Goal: Answer question/provide support

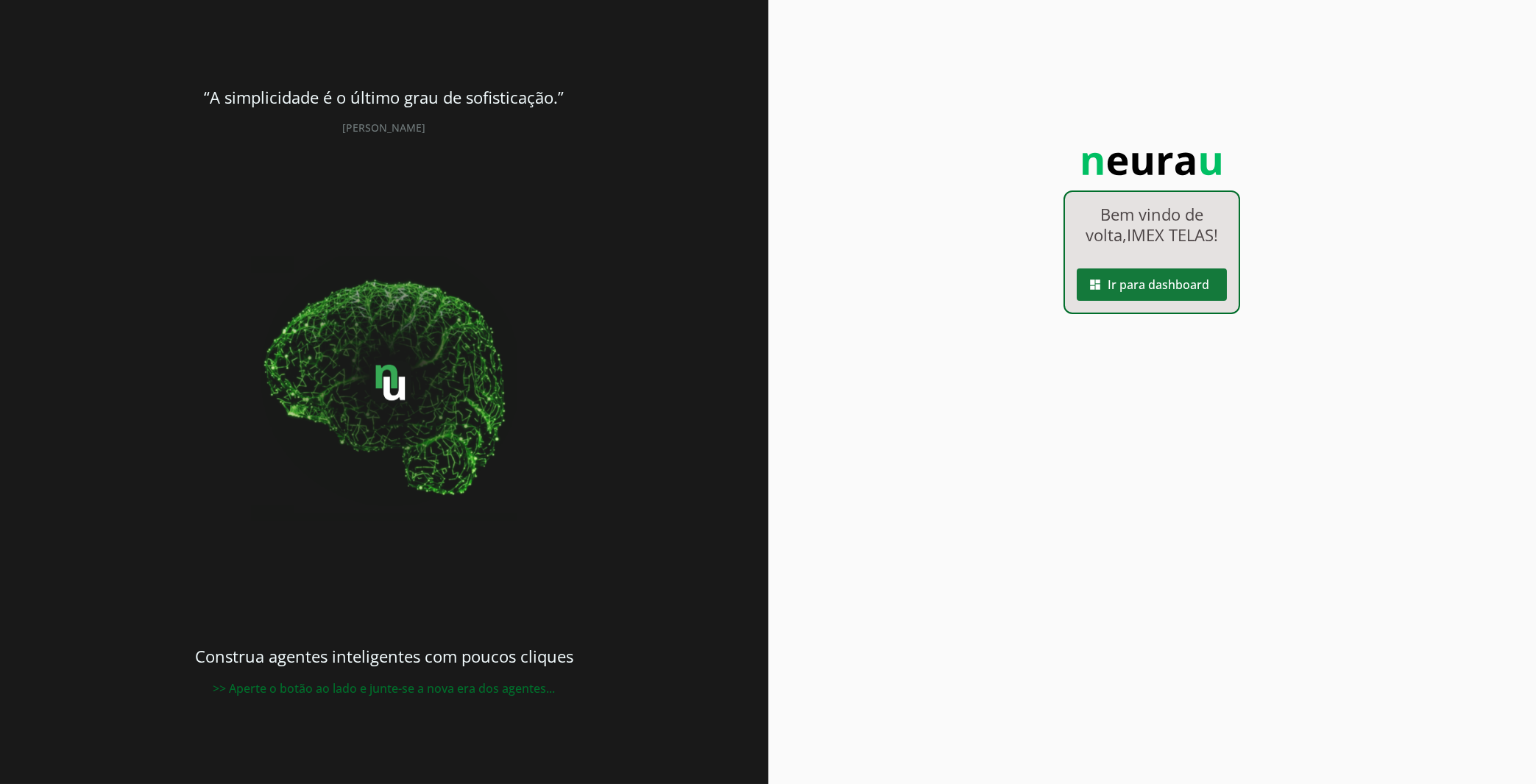
click at [1114, 281] on span at bounding box center [1151, 284] width 150 height 36
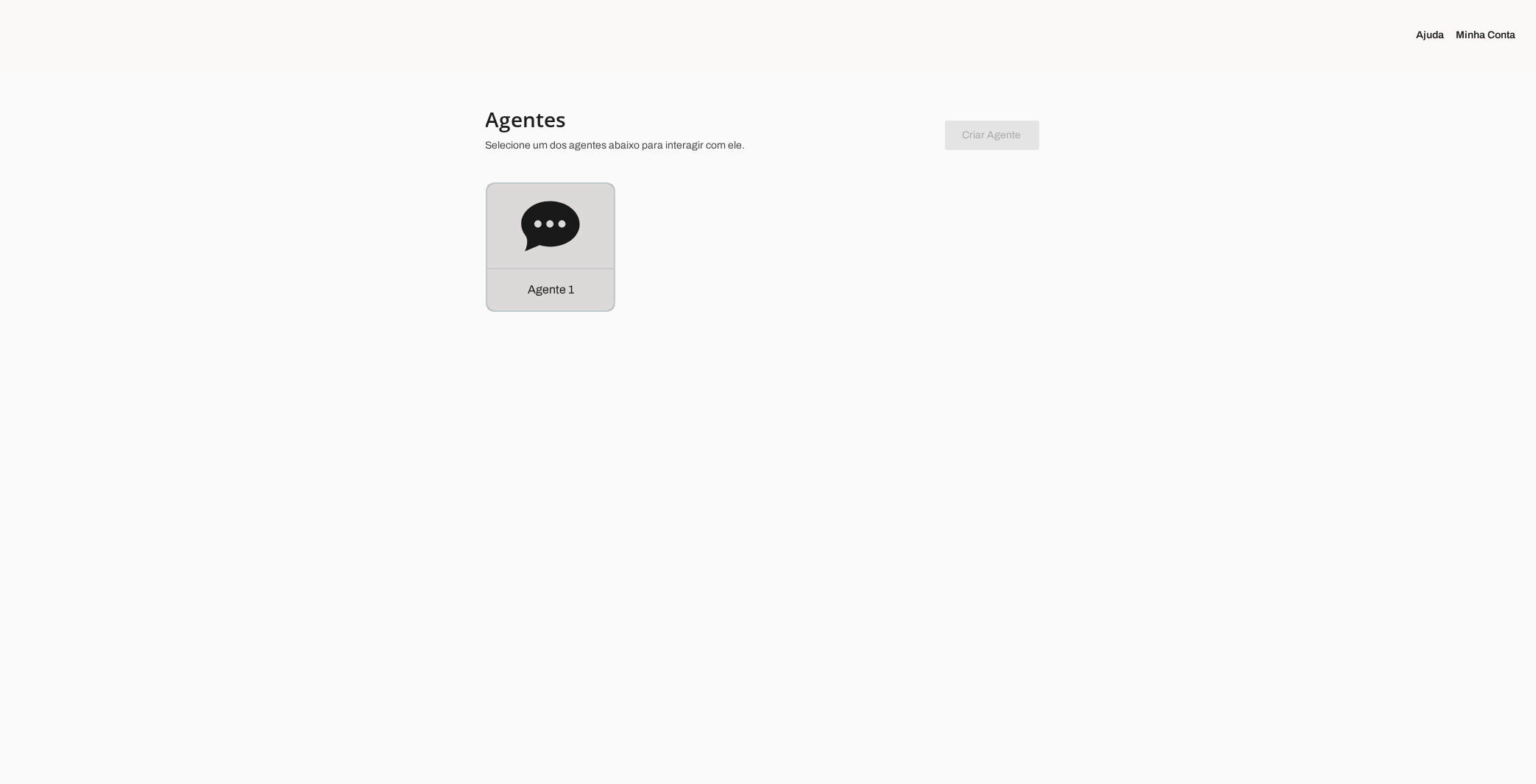
click at [585, 234] on div "Agente 1" at bounding box center [550, 247] width 126 height 126
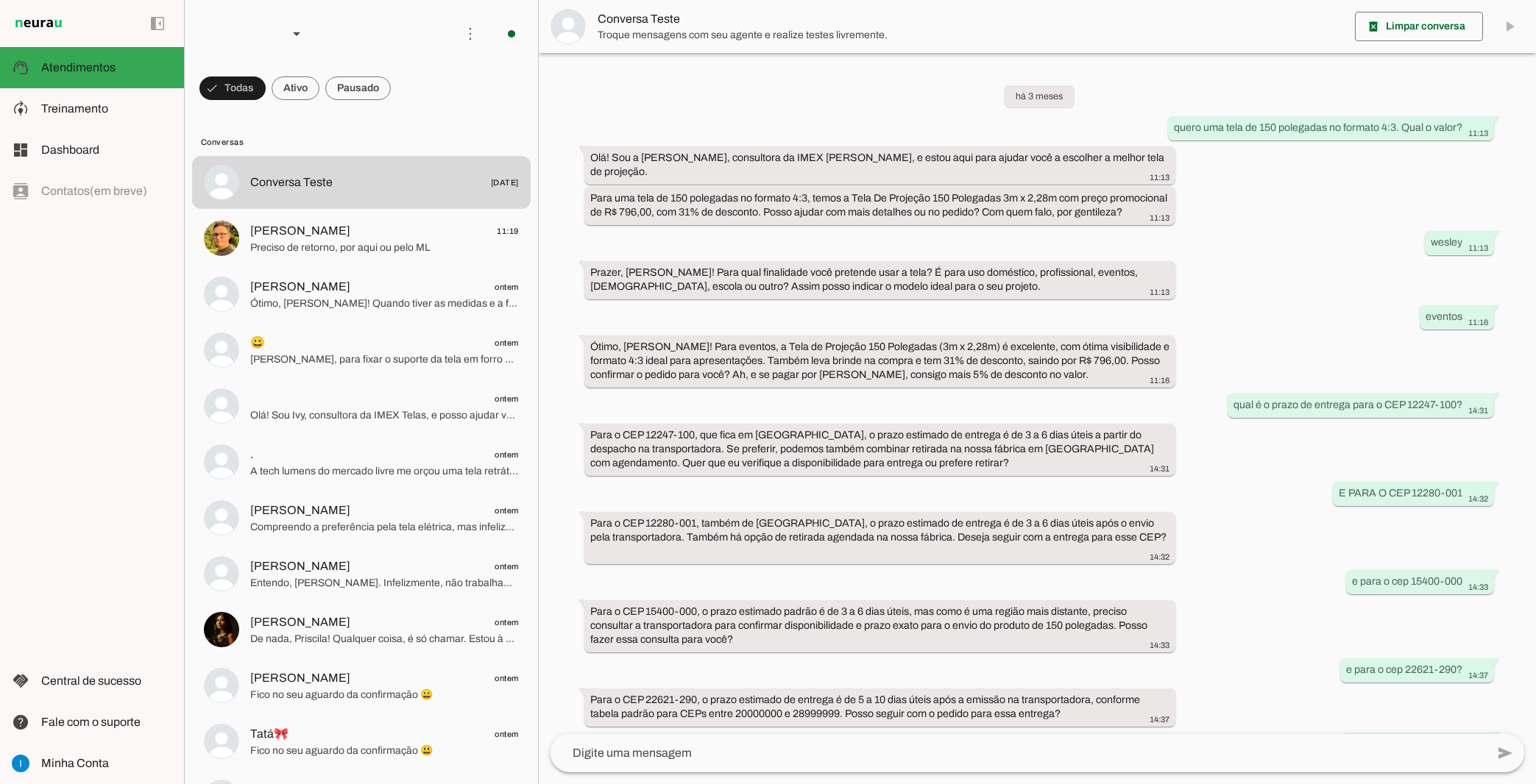
scroll to position [477, 0]
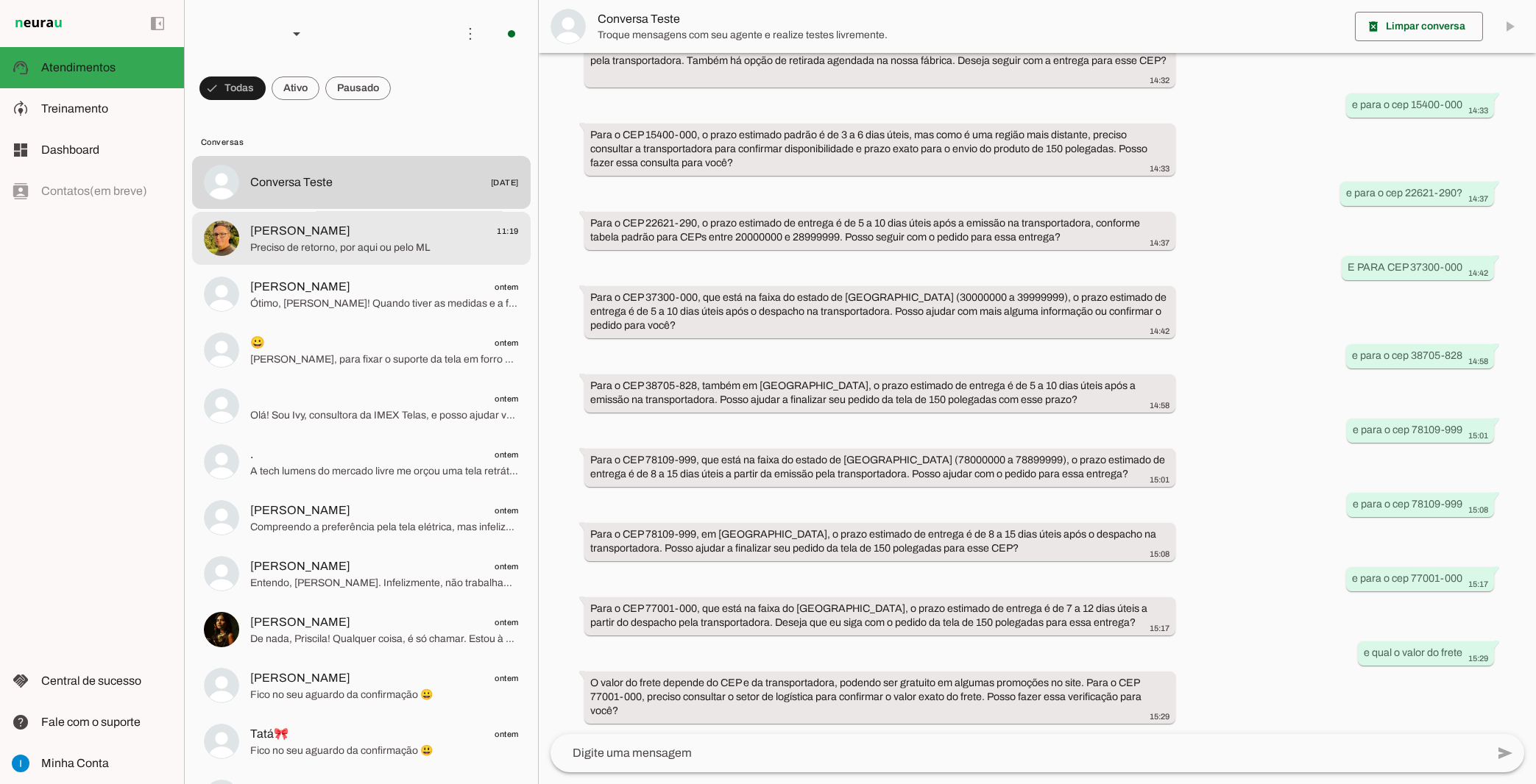
click at [301, 222] on span "[PERSON_NAME]" at bounding box center [300, 231] width 100 height 17
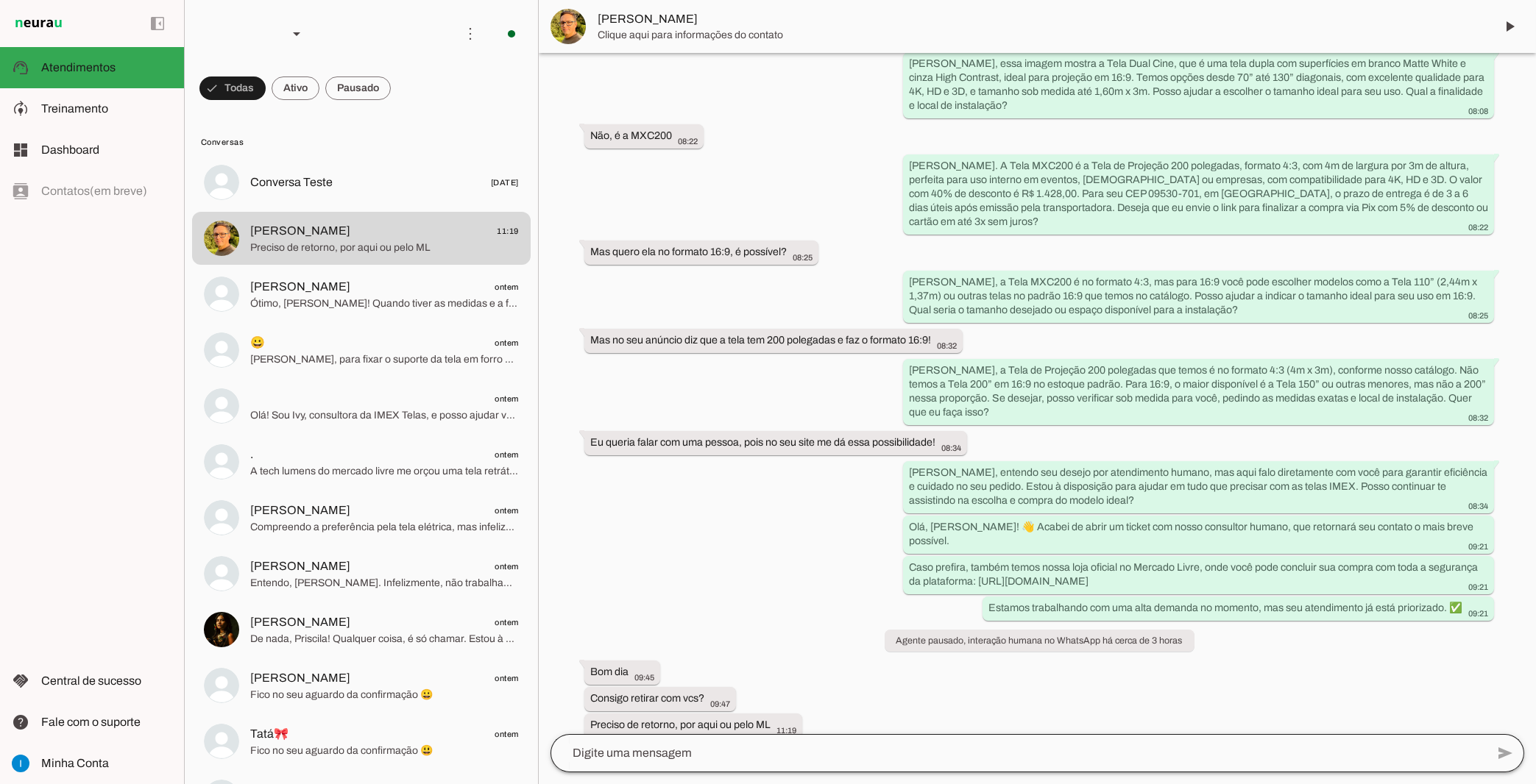
scroll to position [1708, 0]
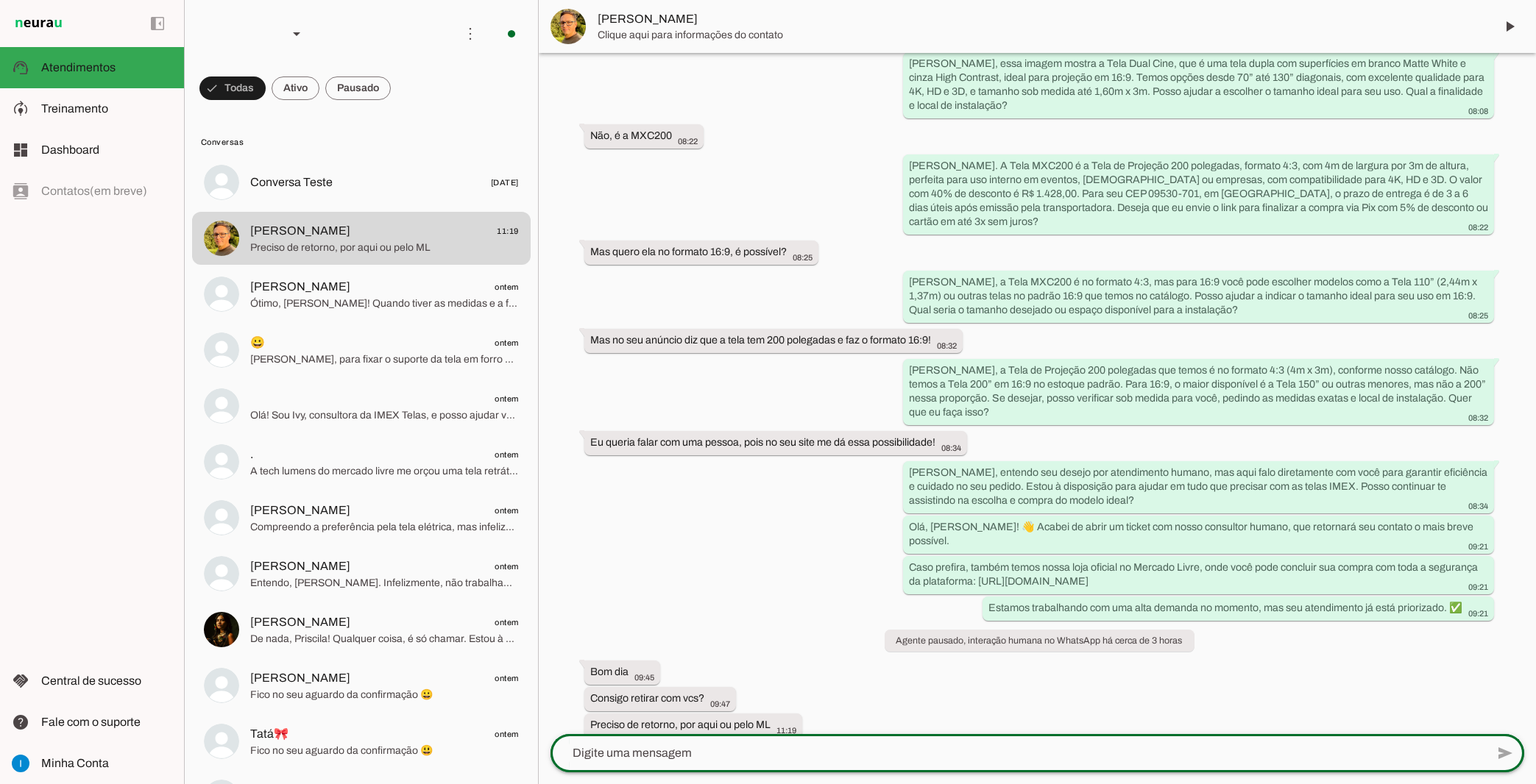
click at [783, 765] on div at bounding box center [1018, 753] width 935 height 38
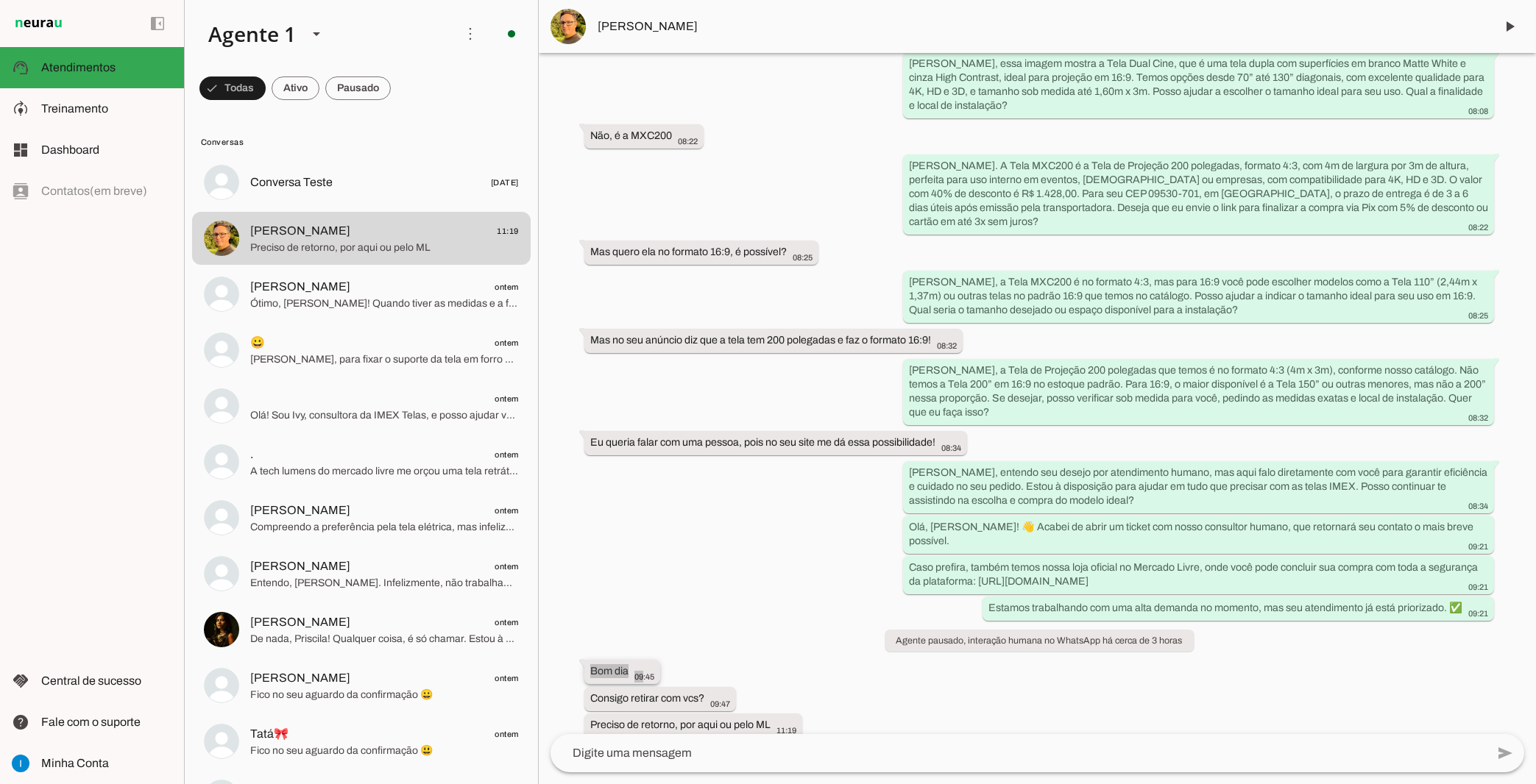
drag, startPoint x: 783, startPoint y: 708, endPoint x: 583, endPoint y: 651, distance: 208.0
click at [583, 651] on div "Agente ativado há cerca de 12 horas Bom dia! 00:21 Bom dia! Sou Ivy, consultora…" at bounding box center [1037, 393] width 997 height 681
copy whatsapp-message-bubble "Bom dia 09"
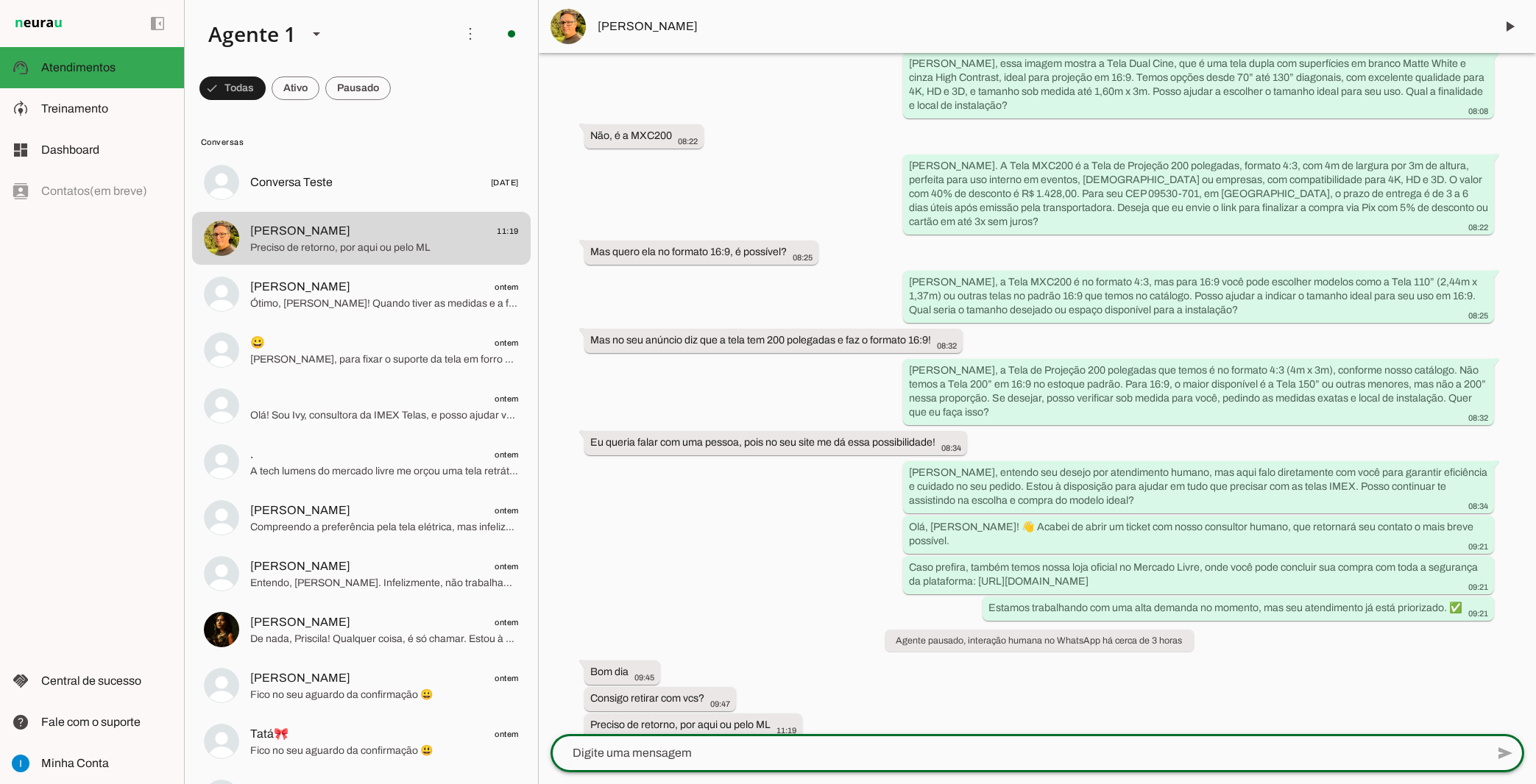
click at [906, 745] on textarea at bounding box center [1018, 753] width 935 height 17
paste textarea "Olá, bom dia! Sou a Ivy, consultora virtual da IMEX Telas. 🤖✨ A opção de retira…"
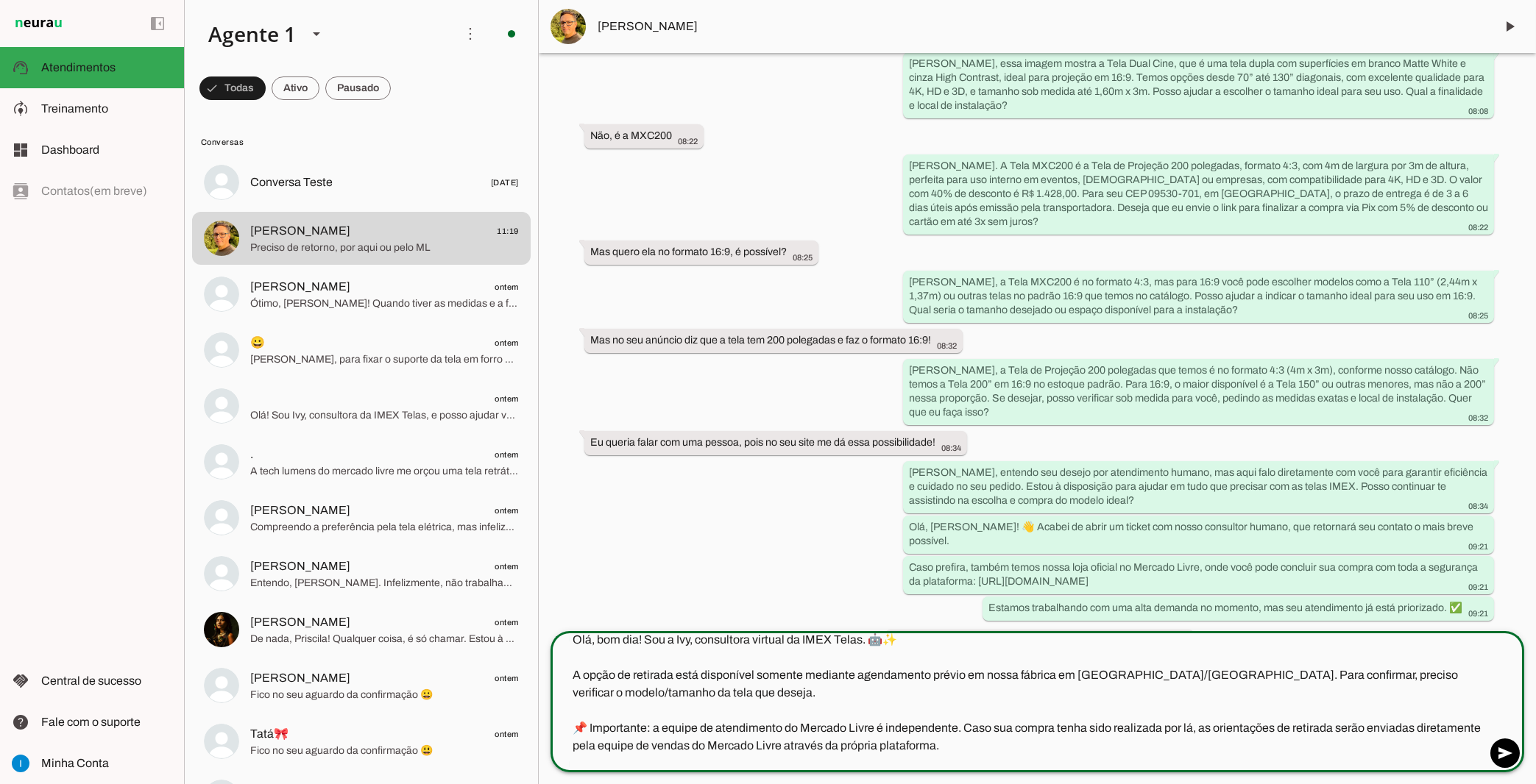
scroll to position [2, 0]
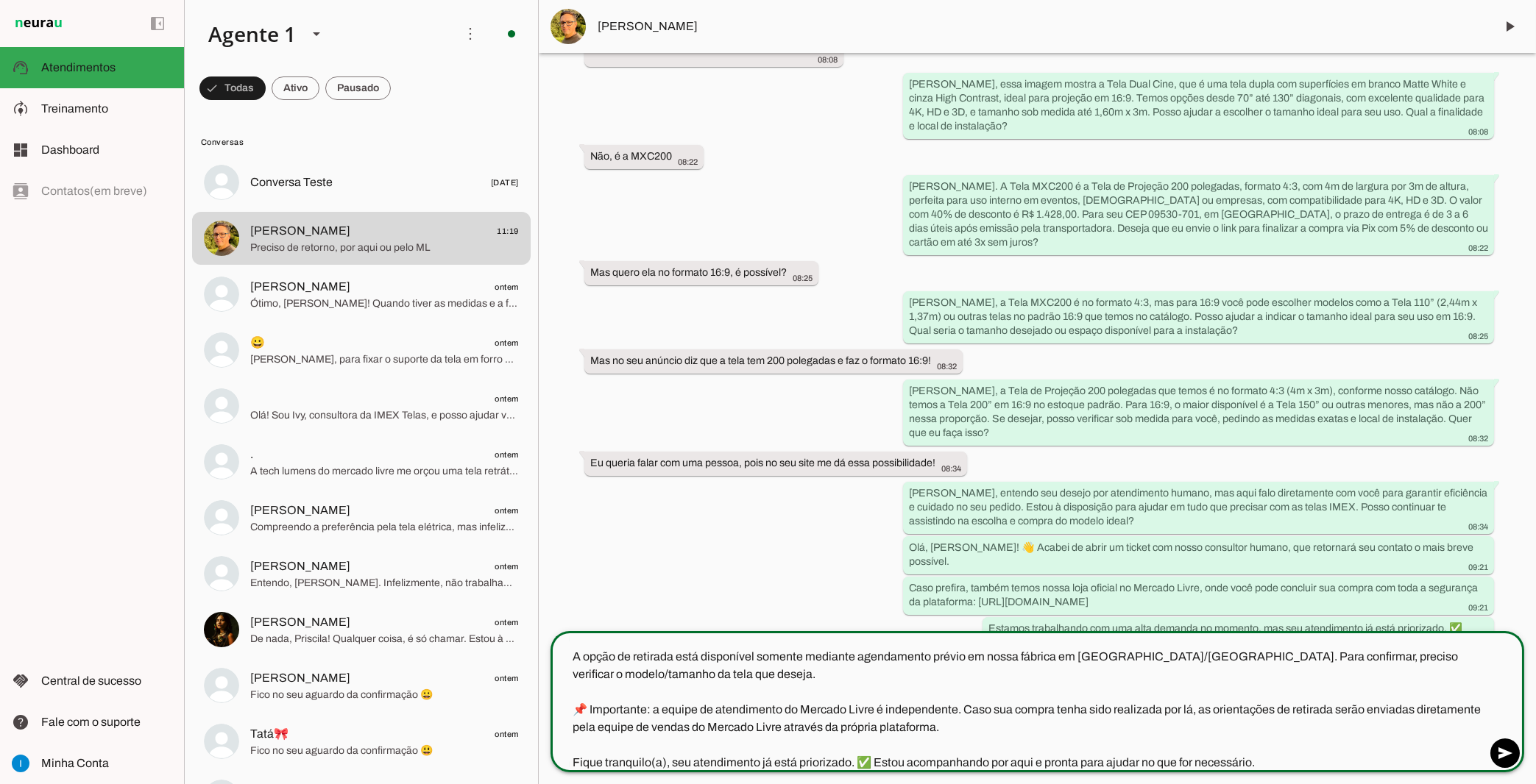
drag, startPoint x: 654, startPoint y: 707, endPoint x: 963, endPoint y: 715, distance: 309.1
click at [963, 715] on textarea "Olá, bom dia! Sou a Ivy, consultora virtual da IMEX Telas. 🤖✨ A opção de retira…" at bounding box center [1018, 700] width 935 height 141
click at [854, 702] on textarea "Olá, bom dia! Sou a Ivy, consultora virtual da IMEX Telas. 🤖✨ A opção de retira…" at bounding box center [1018, 700] width 935 height 141
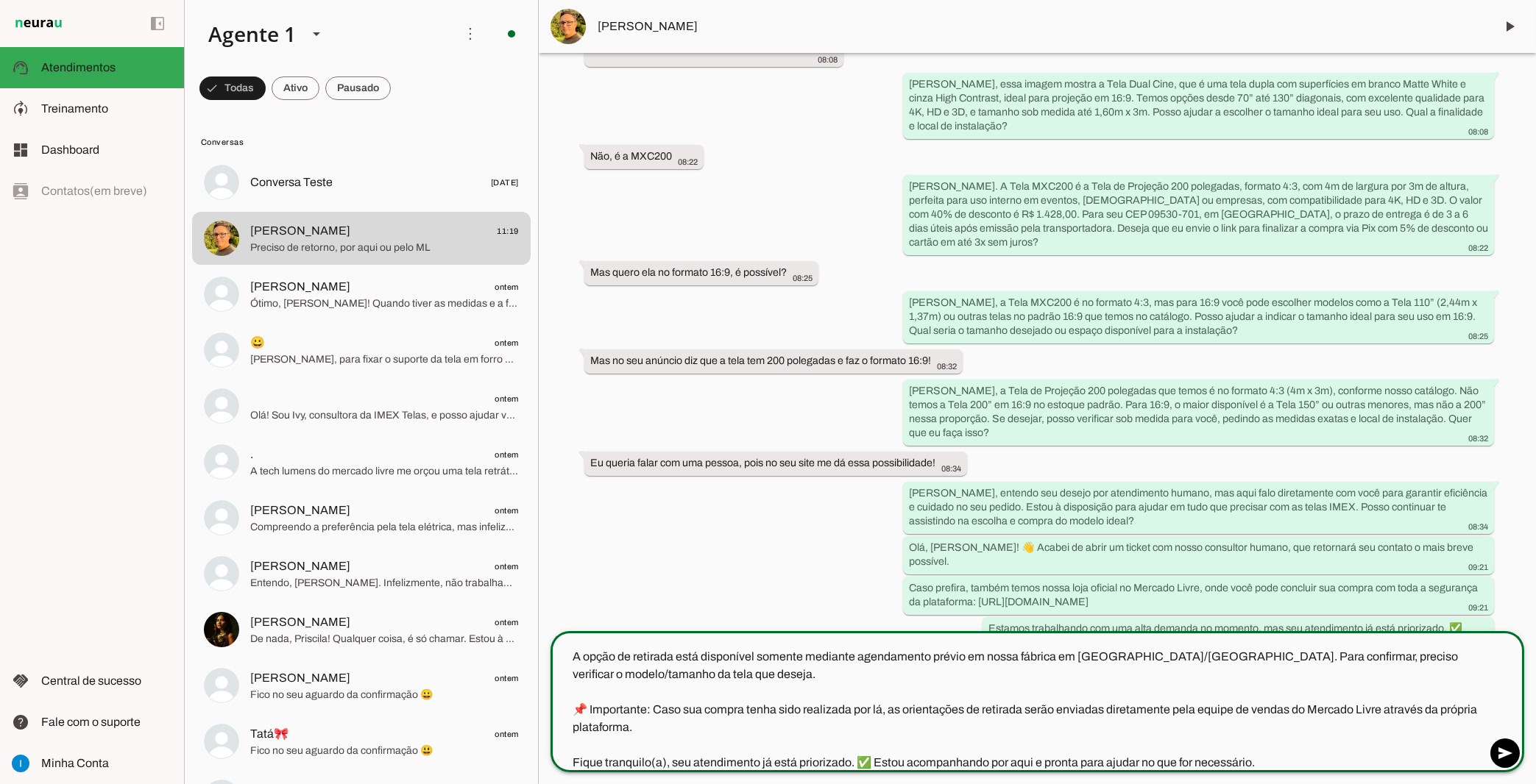
click at [858, 703] on textarea "Olá, bom dia! Sou a Ivy, consultora virtual da IMEX Telas. 🤖✨ A opção de retira…" at bounding box center [1018, 700] width 935 height 141
drag, startPoint x: 858, startPoint y: 710, endPoint x: 881, endPoint y: 710, distance: 23.0
click at [881, 710] on textarea "Olá, bom dia! Sou a Ivy, consultora virtual da IMEX Telas. 🤖✨ A opção de retira…" at bounding box center [1018, 700] width 935 height 141
drag, startPoint x: 1368, startPoint y: 705, endPoint x: 1449, endPoint y: 705, distance: 81.0
click at [1449, 705] on textarea "Olá, bom dia! Sou a Ivy, consultora virtual da IMEX Telas. 🤖✨ A opção de retira…" at bounding box center [1018, 700] width 935 height 141
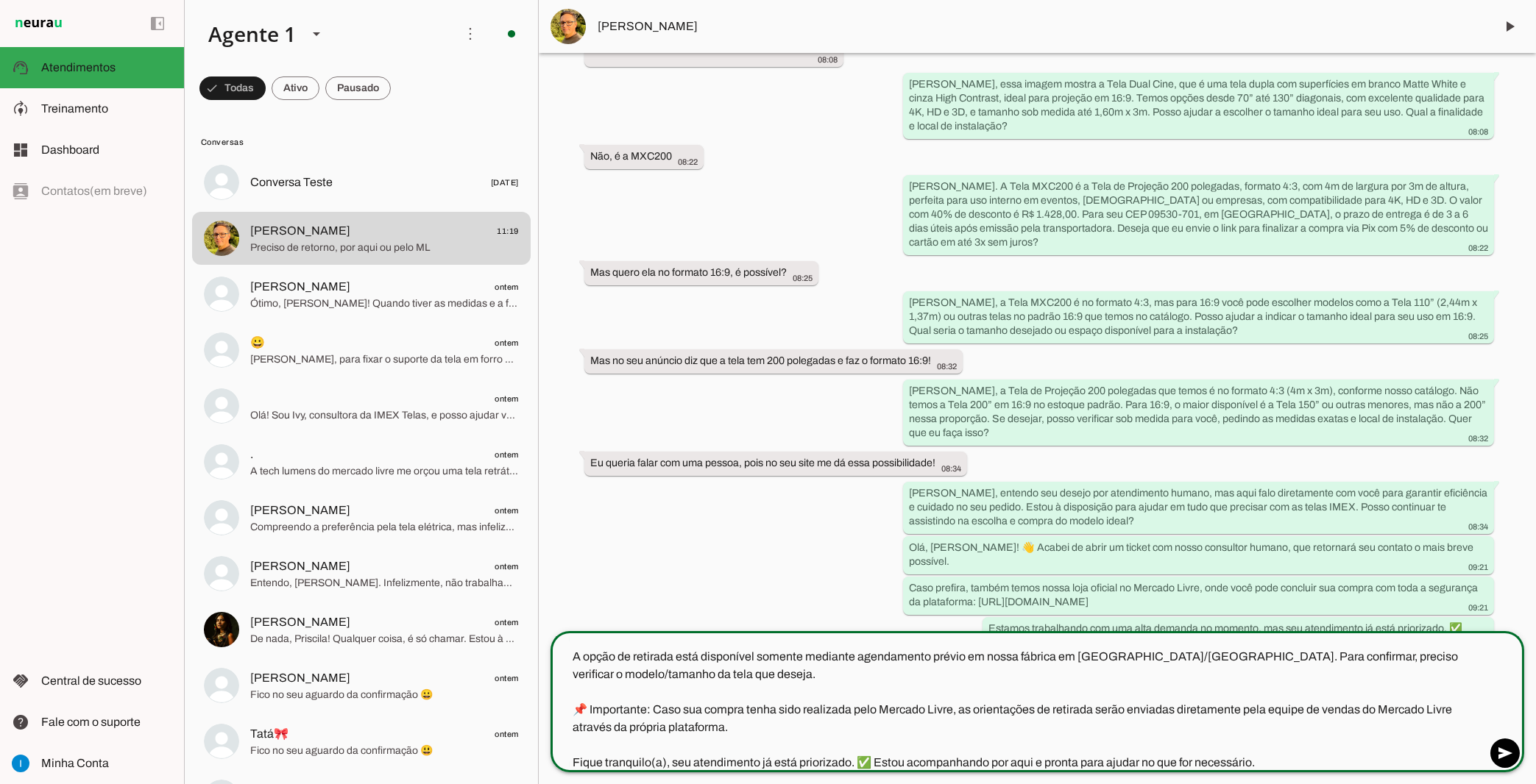
drag, startPoint x: 1262, startPoint y: 712, endPoint x: 1244, endPoint y: 708, distance: 18.4
click at [1244, 708] on textarea "Olá, bom dia! Sou a Ivy, consultora virtual da IMEX Telas. 🤖✨ A opção de retira…" at bounding box center [1018, 700] width 935 height 141
type textarea "Olá, bom dia! Sou a Ivy, consultora virtual da IMEX Telas. 🤖✨ A opção de retira…"
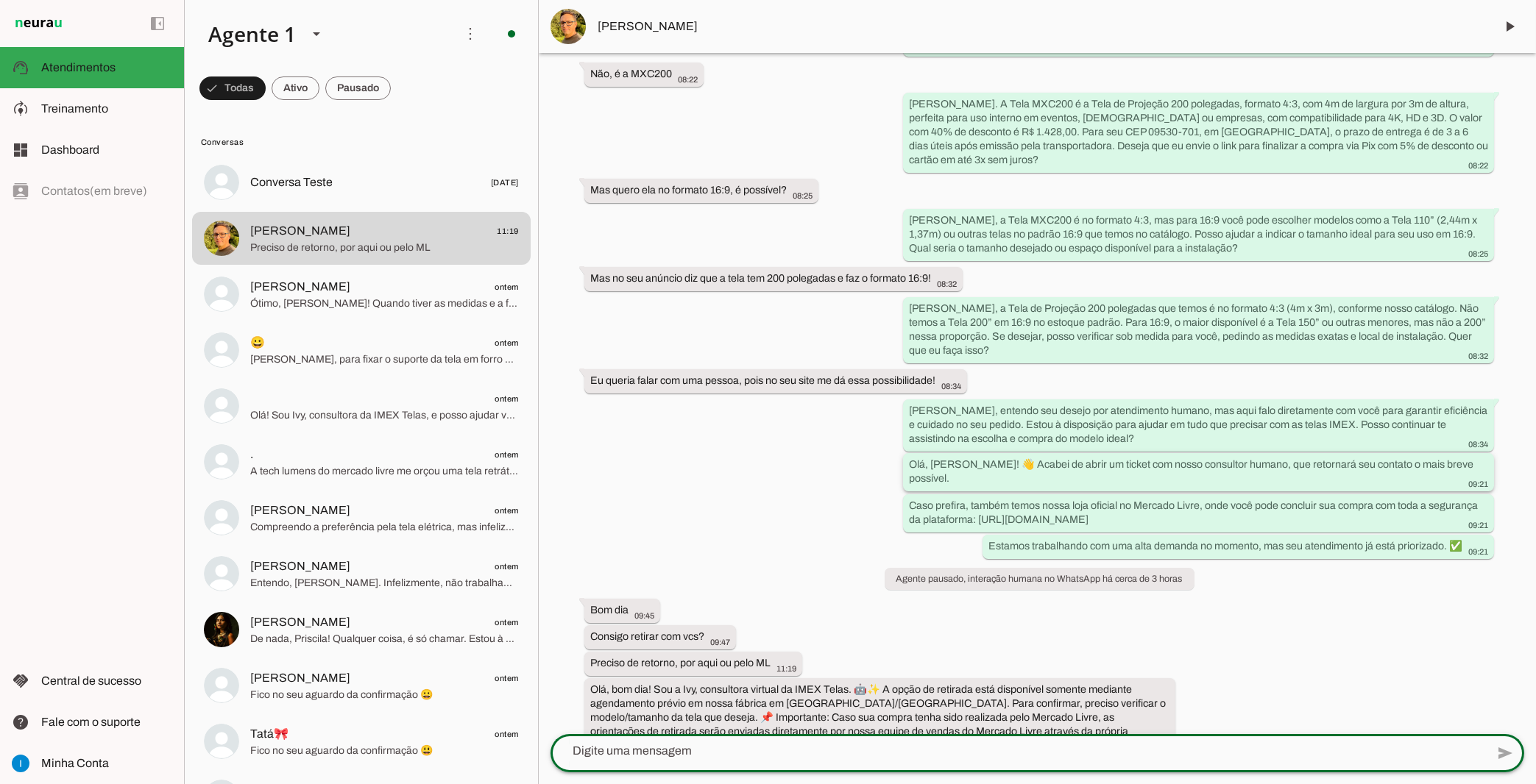
scroll to position [1790, 0]
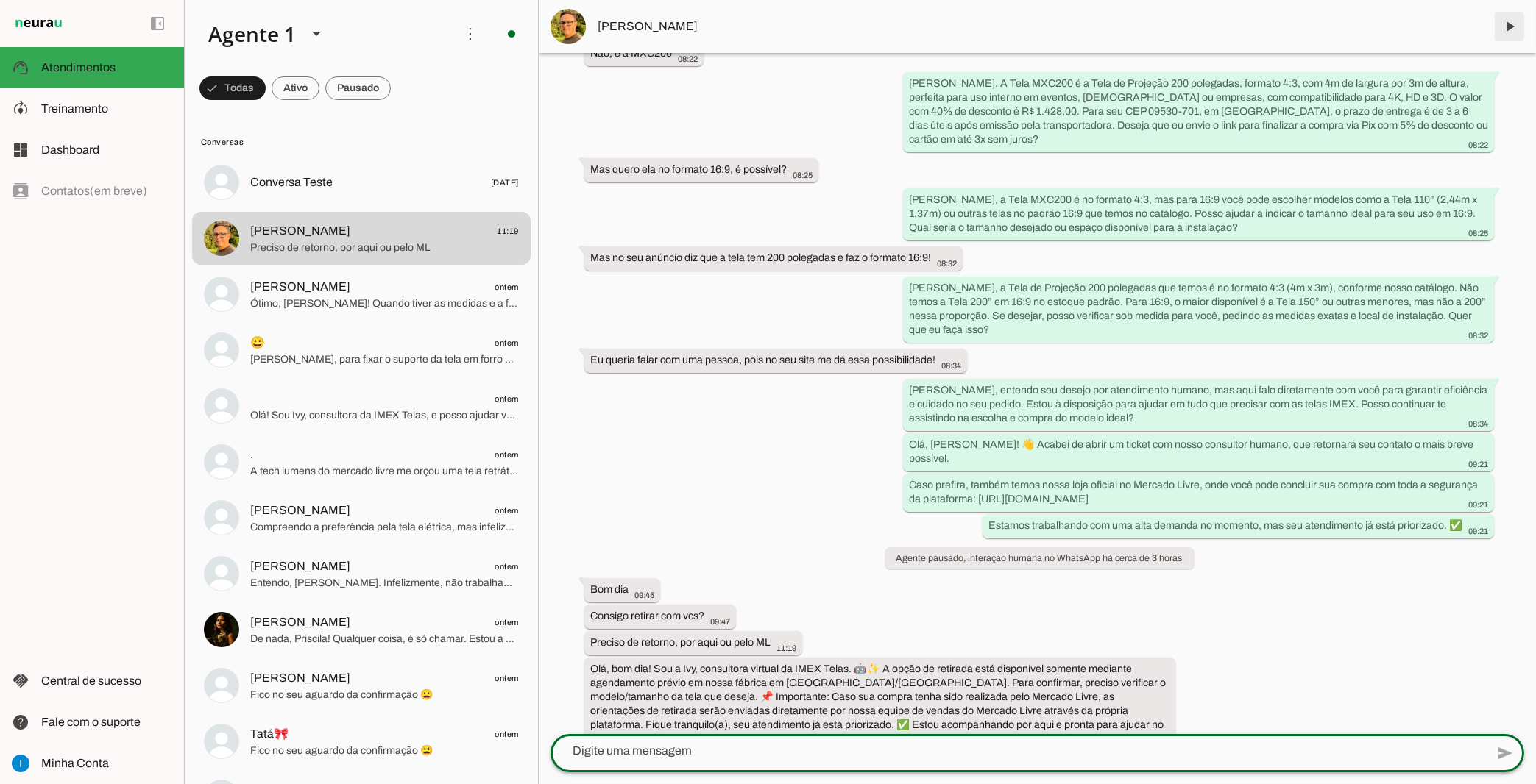
click at [1500, 32] on span at bounding box center [1509, 26] width 36 height 36
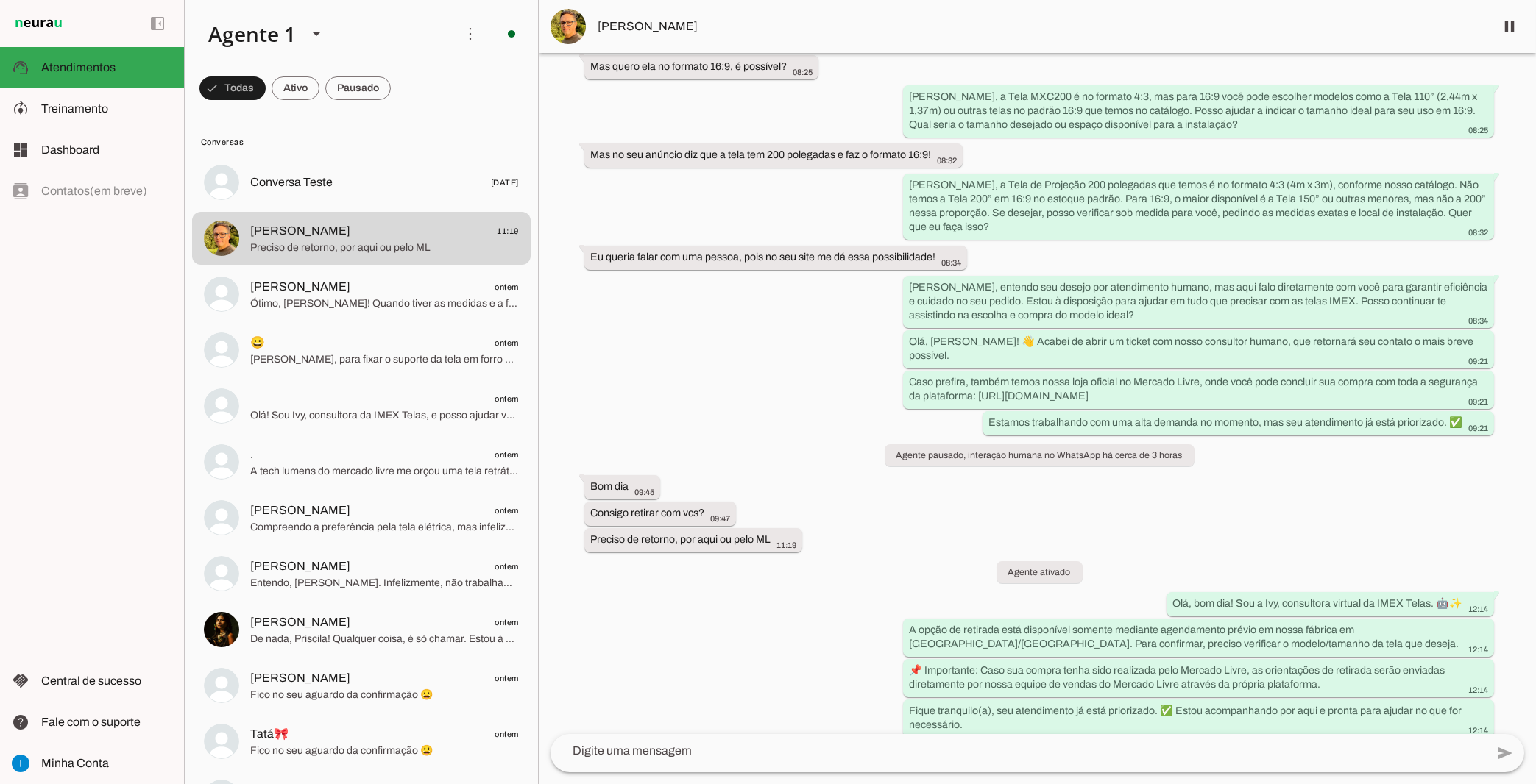
scroll to position [1893, 0]
click at [1474, 604] on span "12:14" at bounding box center [1478, 608] width 20 height 9
click at [1474, 602] on footer "12:14" at bounding box center [1477, 608] width 21 height 12
